Goal: Transaction & Acquisition: Purchase product/service

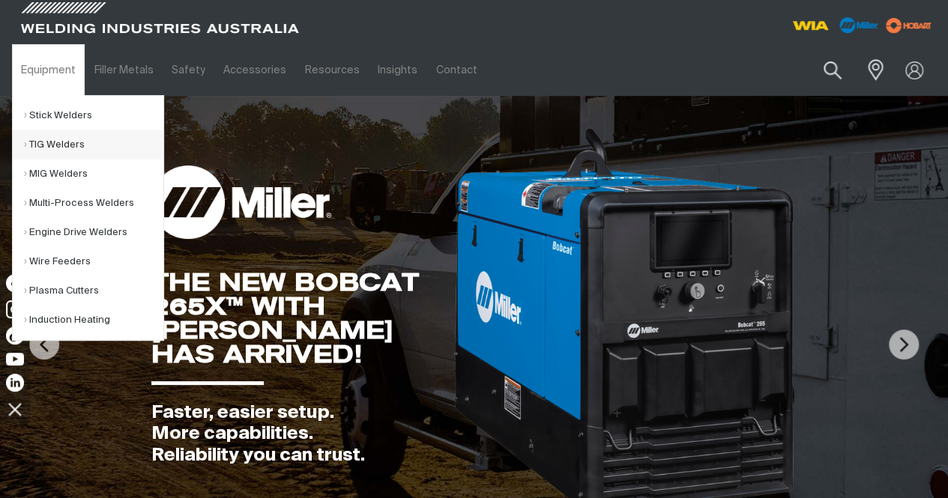
click at [69, 145] on link "TIG Welders" at bounding box center [93, 144] width 139 height 29
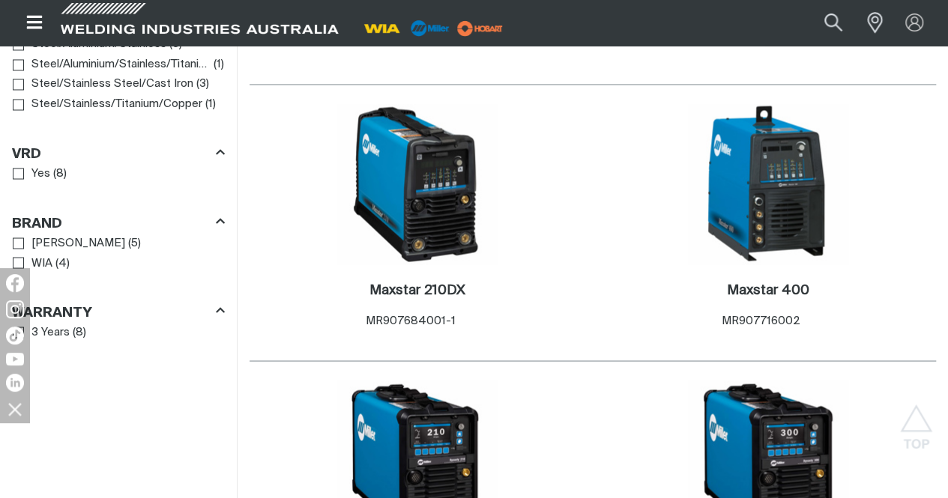
scroll to position [1499, 0]
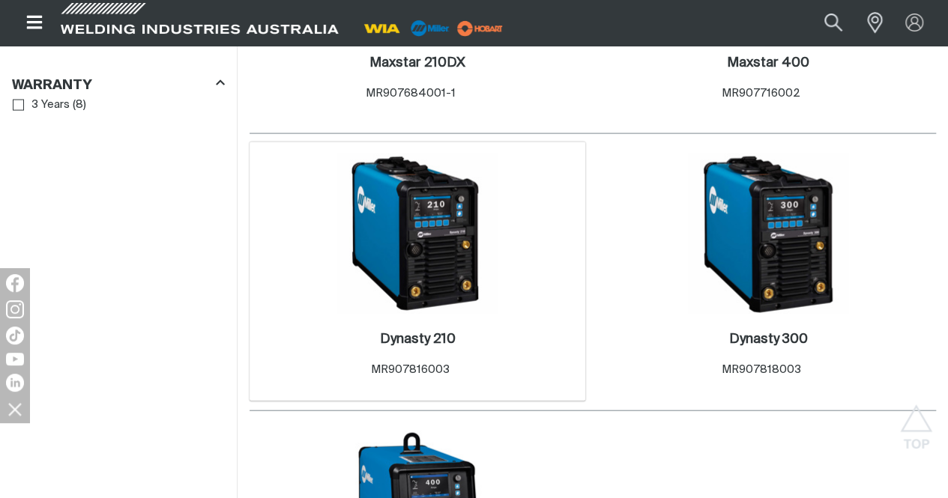
click at [395, 154] on img at bounding box center [417, 234] width 160 height 160
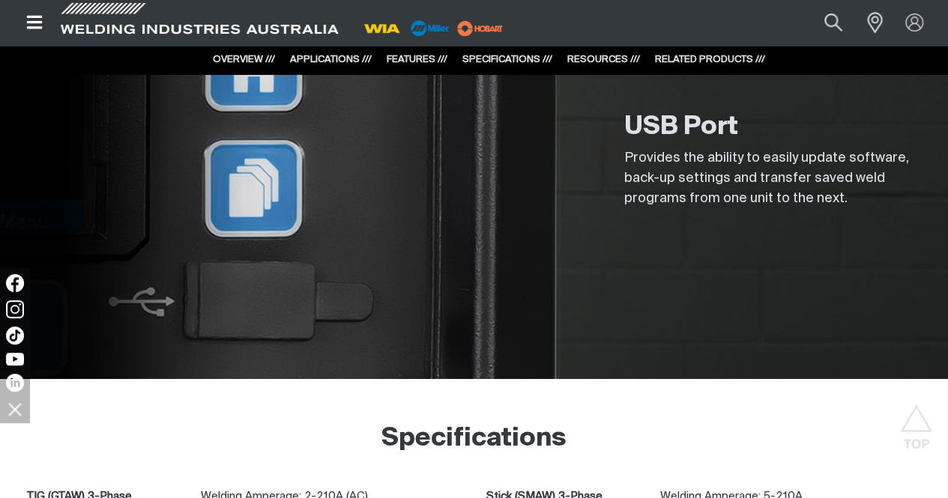
scroll to position [2848, 0]
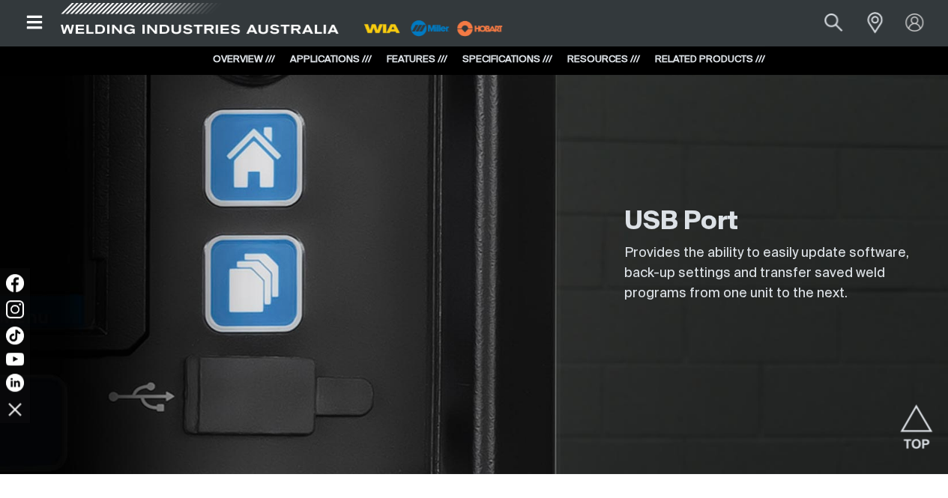
click at [110, 3] on span at bounding box center [199, 23] width 285 height 44
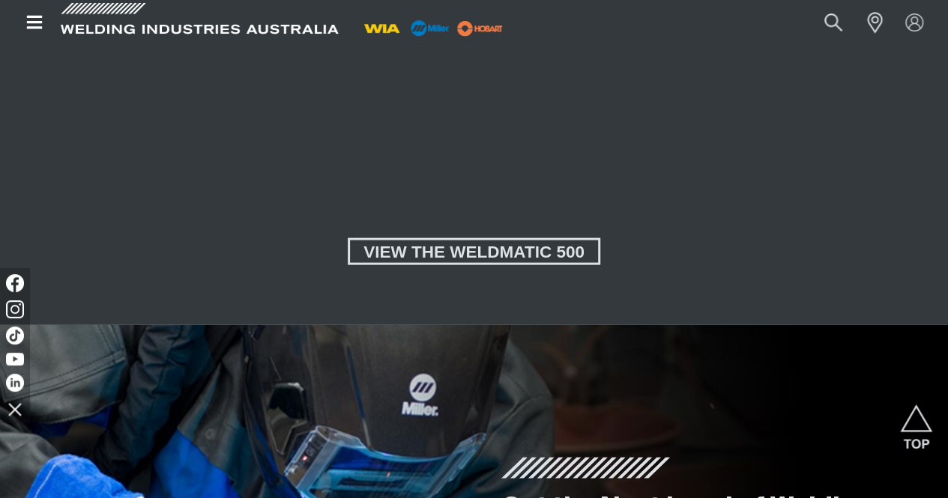
scroll to position [1574, 0]
